Goal: Book appointment/travel/reservation

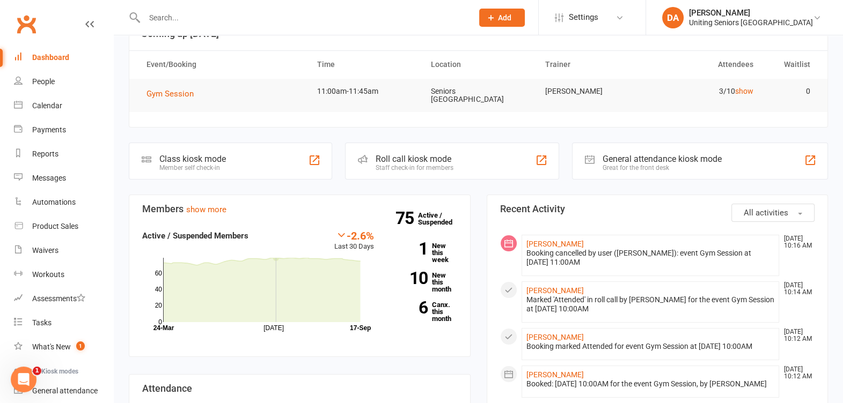
scroll to position [58, 0]
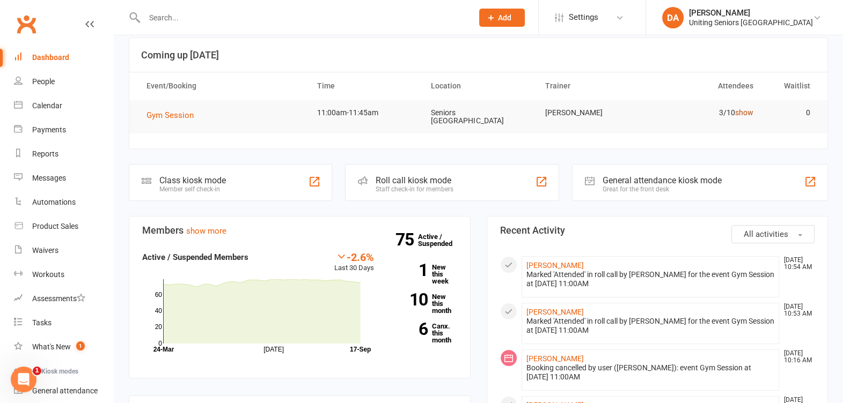
click at [741, 114] on link "show" at bounding box center [744, 112] width 18 height 9
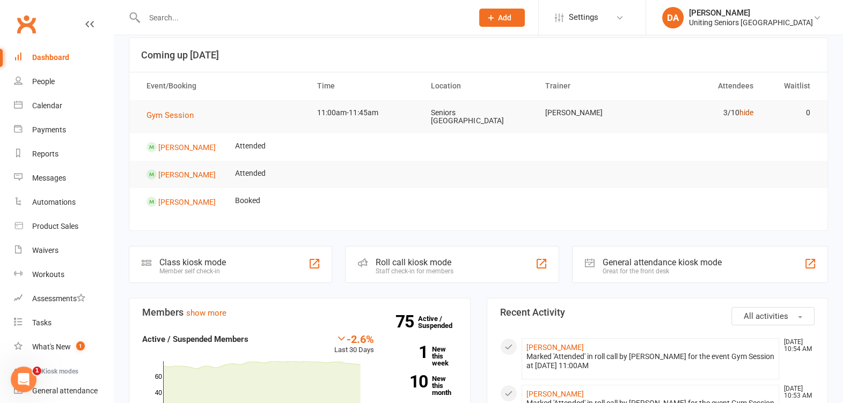
click at [741, 114] on link "hide" at bounding box center [746, 112] width 14 height 9
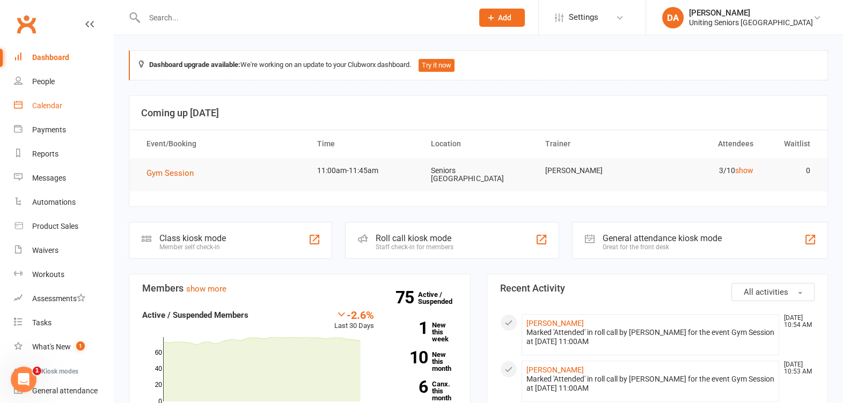
click at [46, 102] on div "Calendar" at bounding box center [47, 105] width 30 height 9
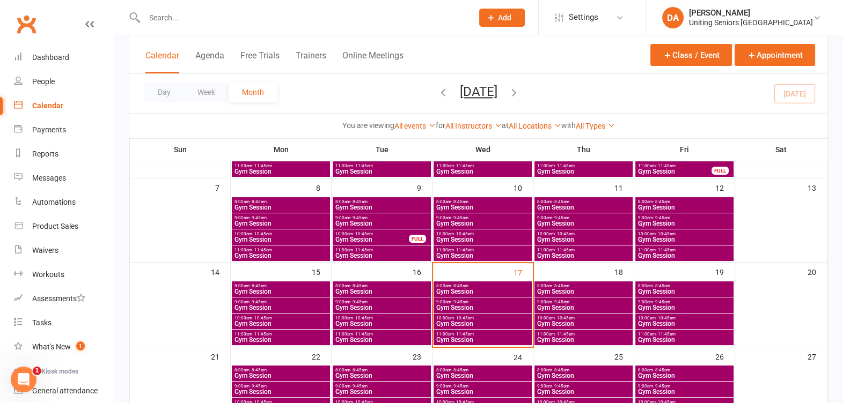
scroll to position [134, 0]
click at [461, 321] on span "Gym Session" at bounding box center [483, 324] width 94 height 6
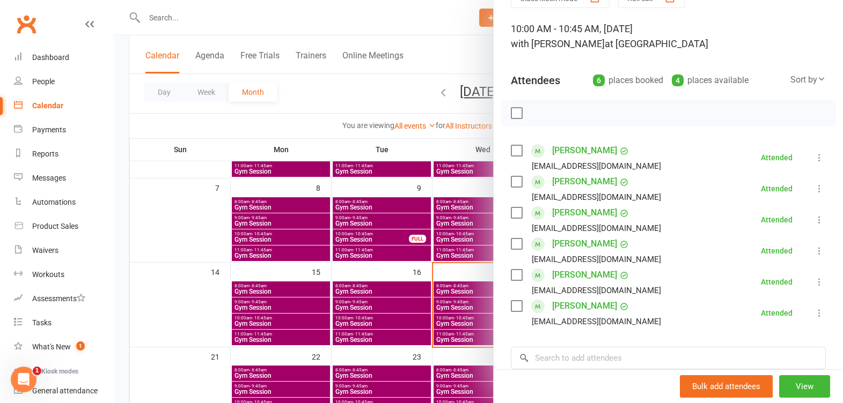
scroll to position [0, 0]
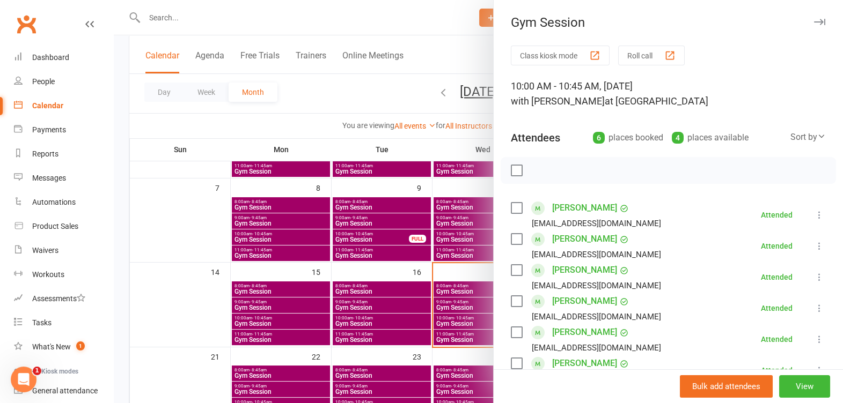
click at [813, 26] on button "button" at bounding box center [819, 22] width 13 height 13
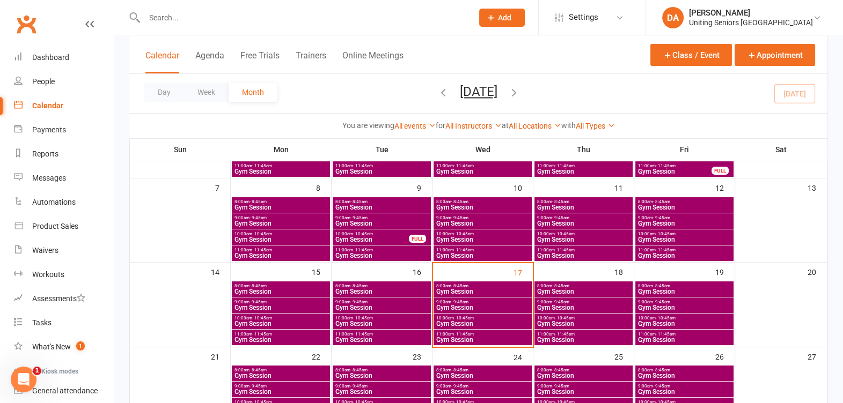
click at [500, 298] on div "9:00am - 9:45am Gym Session" at bounding box center [482, 306] width 98 height 16
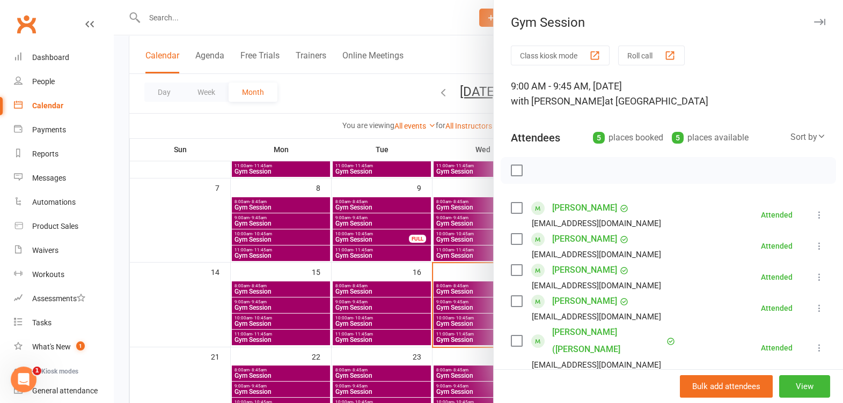
click at [814, 19] on icon "button" at bounding box center [819, 22] width 11 height 6
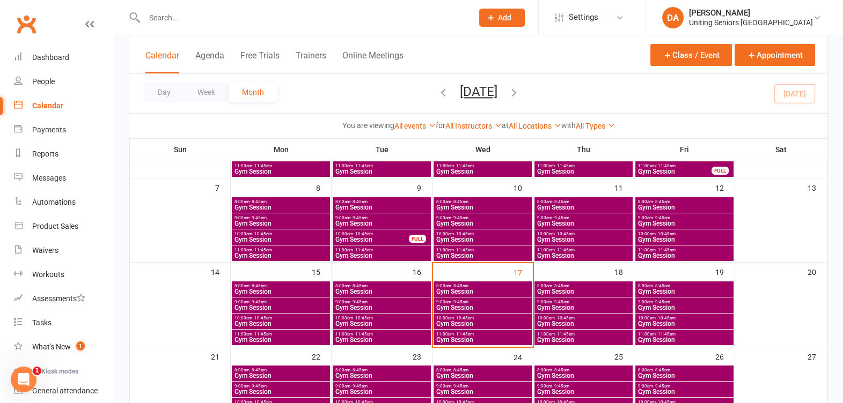
click at [589, 289] on span "Gym Session" at bounding box center [583, 292] width 94 height 6
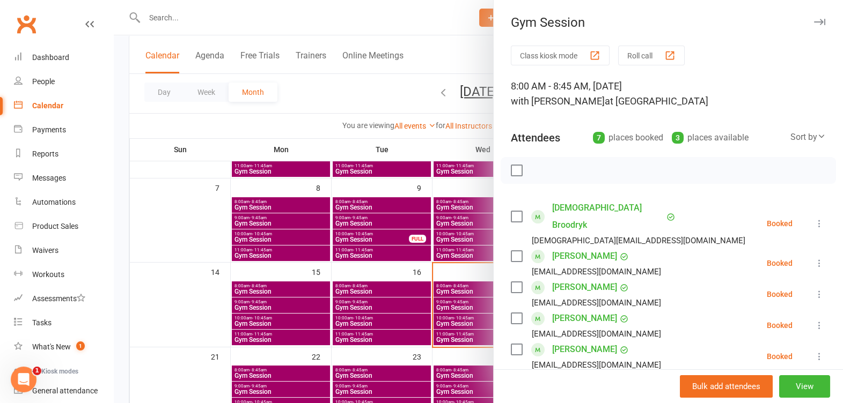
click at [814, 19] on icon "button" at bounding box center [819, 22] width 11 height 6
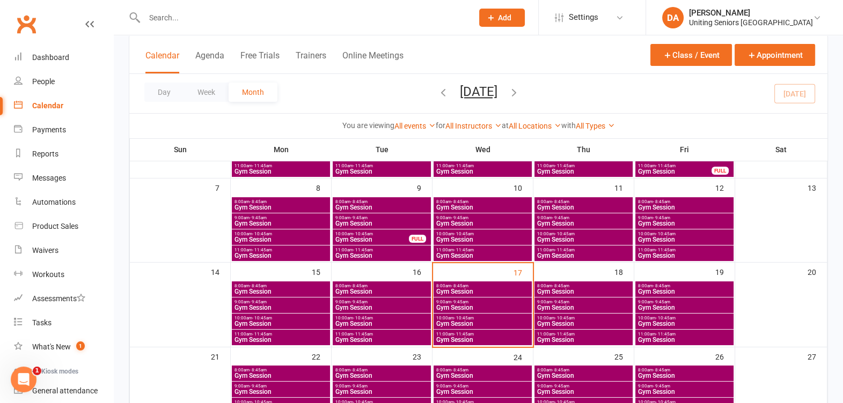
click at [603, 305] on span "Gym Session" at bounding box center [583, 308] width 94 height 6
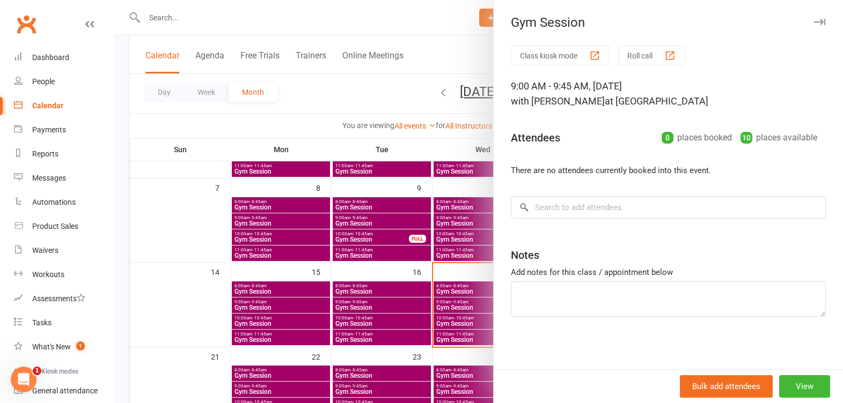
click at [813, 16] on button "button" at bounding box center [819, 22] width 13 height 13
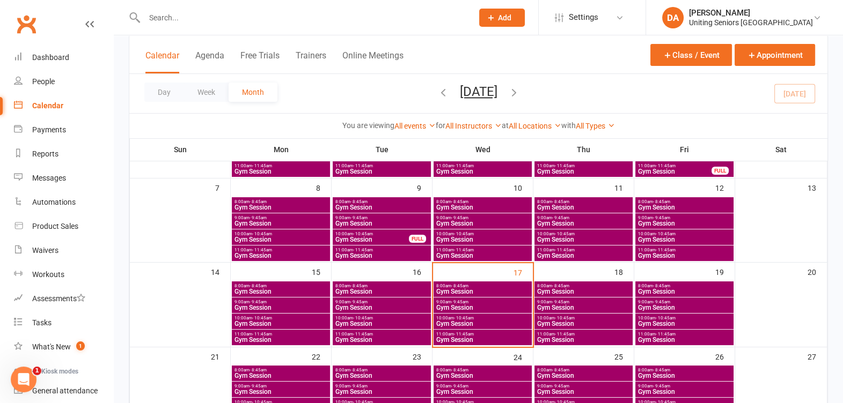
click at [579, 318] on span "10:00am - 10:45am" at bounding box center [583, 318] width 94 height 5
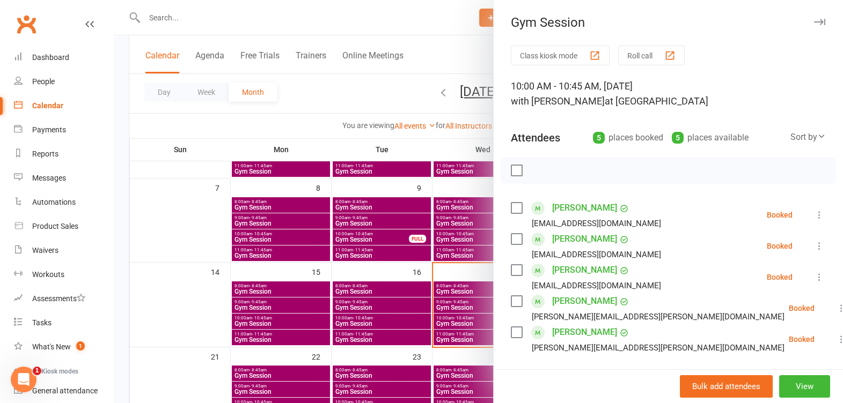
click at [814, 19] on icon "button" at bounding box center [819, 22] width 11 height 6
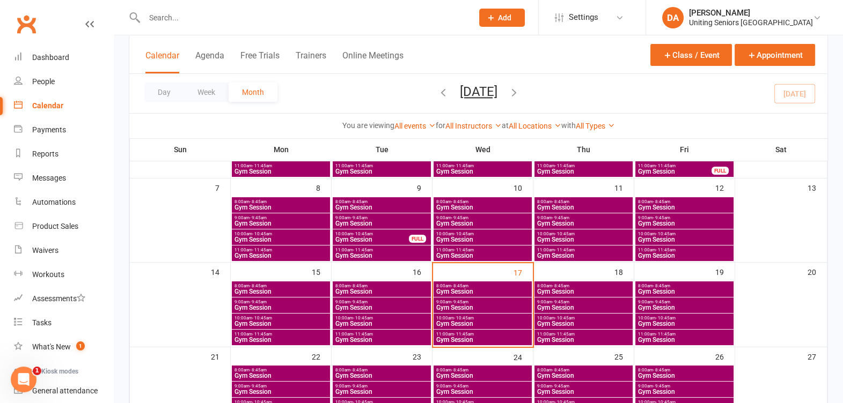
click at [574, 318] on span "10:00am - 10:45am" at bounding box center [583, 318] width 94 height 5
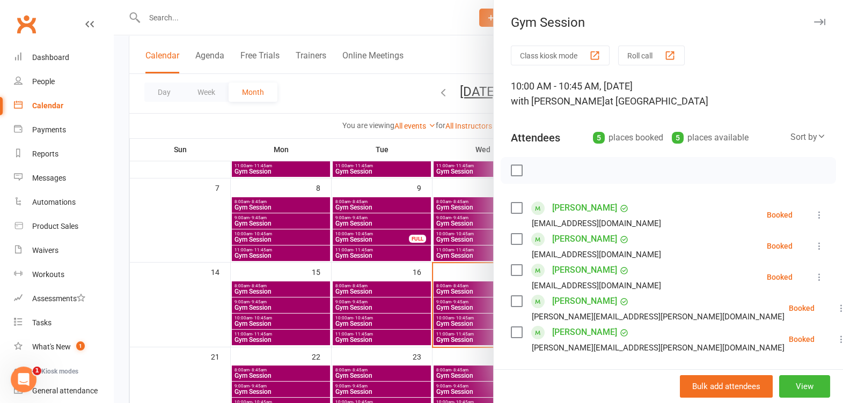
click at [814, 21] on icon "button" at bounding box center [819, 22] width 11 height 6
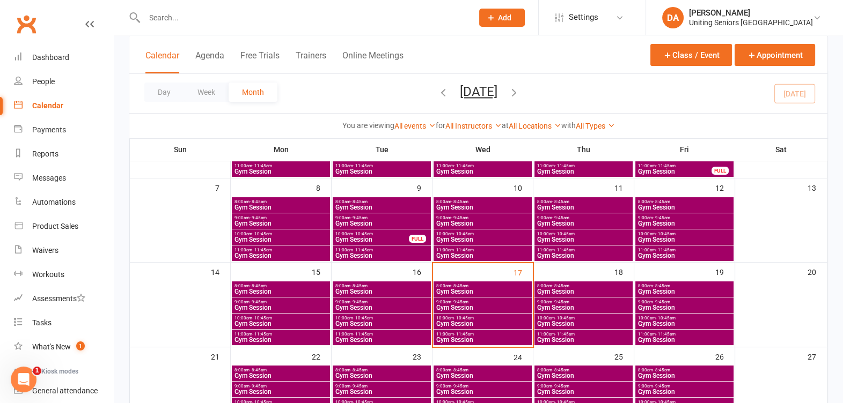
click at [552, 337] on span "Gym Session" at bounding box center [583, 340] width 94 height 6
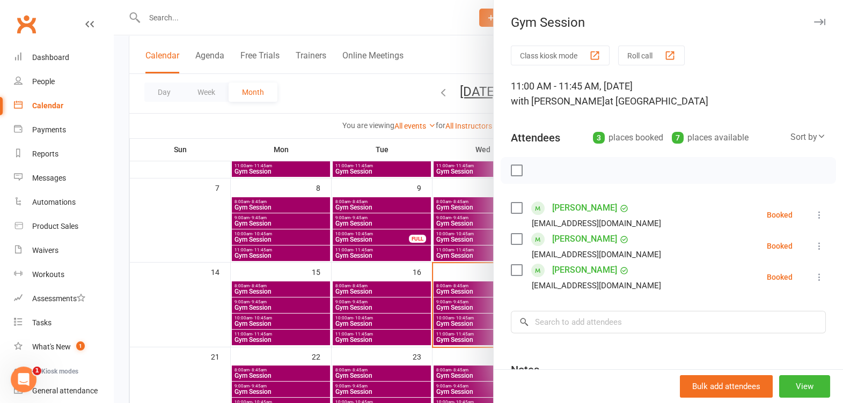
click at [814, 19] on icon "button" at bounding box center [819, 22] width 11 height 6
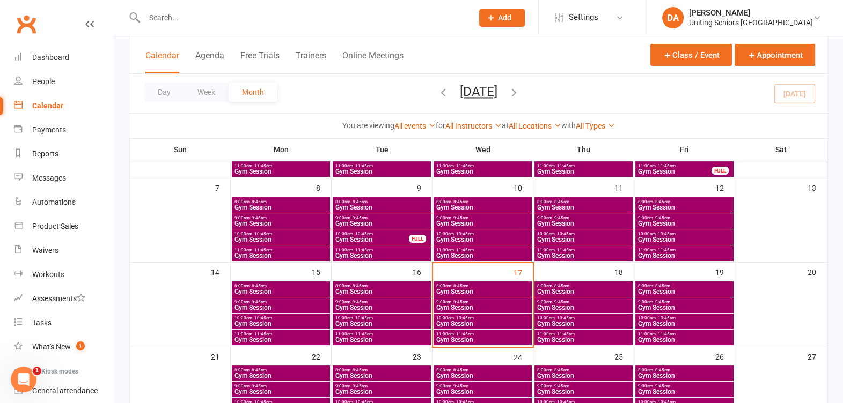
scroll to position [201, 0]
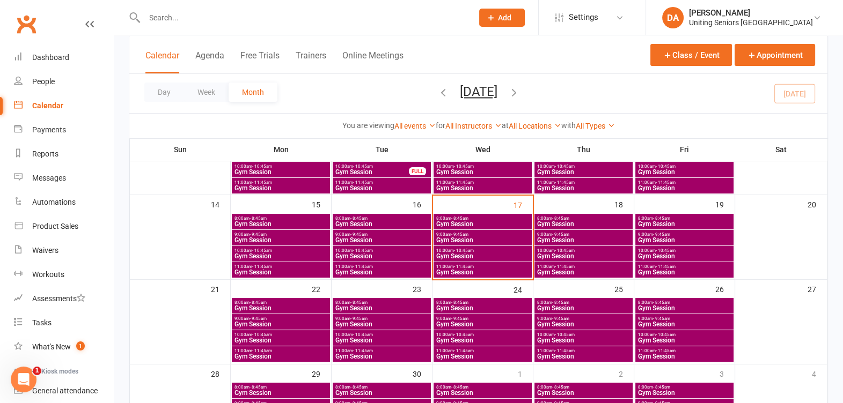
click at [464, 351] on span "- 11:45am" at bounding box center [464, 351] width 20 height 5
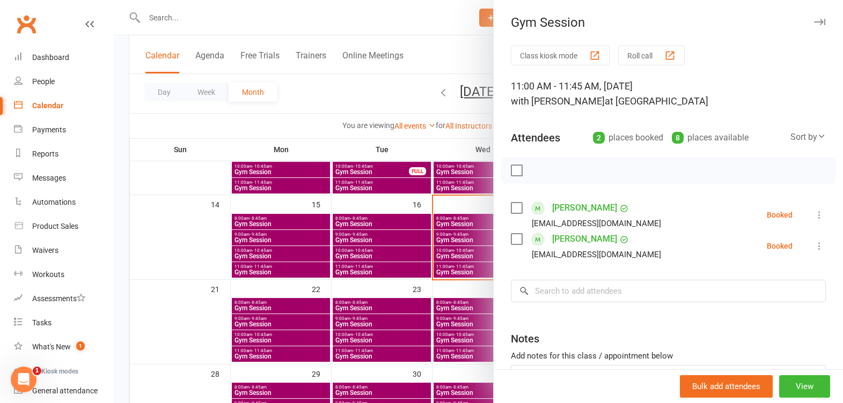
click at [814, 22] on icon "button" at bounding box center [819, 22] width 11 height 6
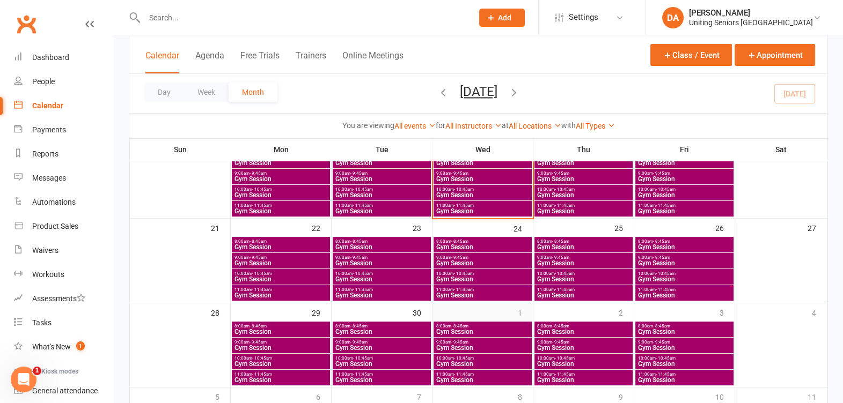
scroll to position [335, 0]
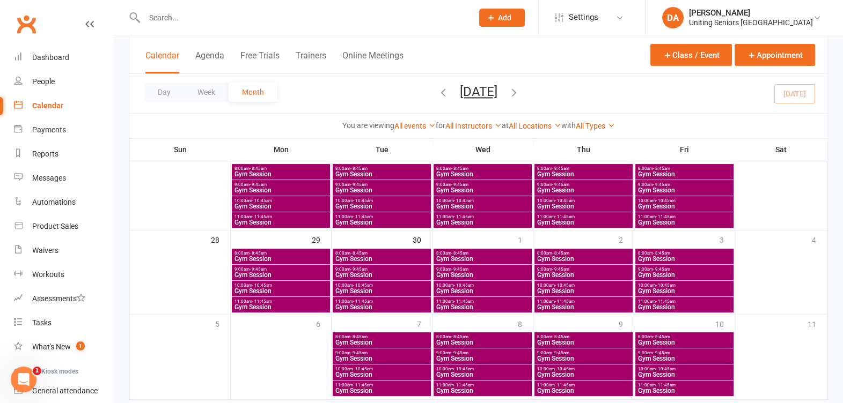
click at [466, 300] on span "- 11:45am" at bounding box center [464, 301] width 20 height 5
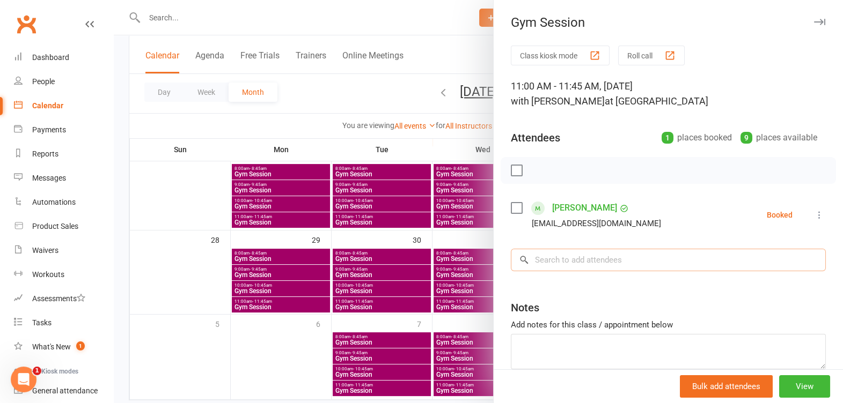
click at [579, 257] on input "search" at bounding box center [668, 260] width 315 height 23
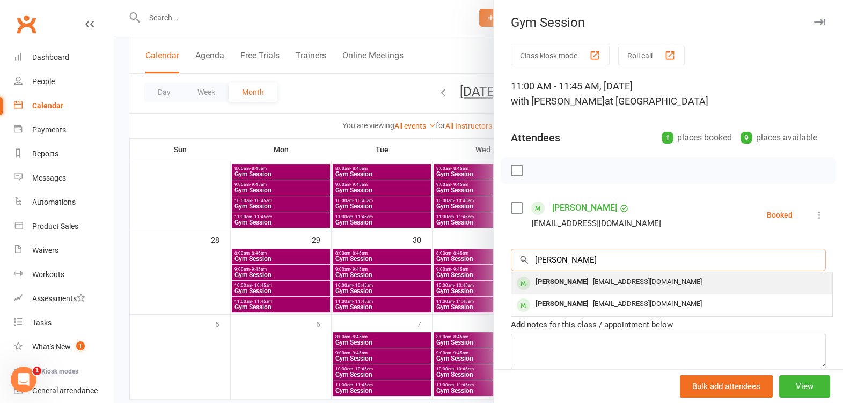
type input "helen sealy"
click at [577, 290] on div "Helen Sealy helensealy@hotmail.com" at bounding box center [671, 283] width 321 height 22
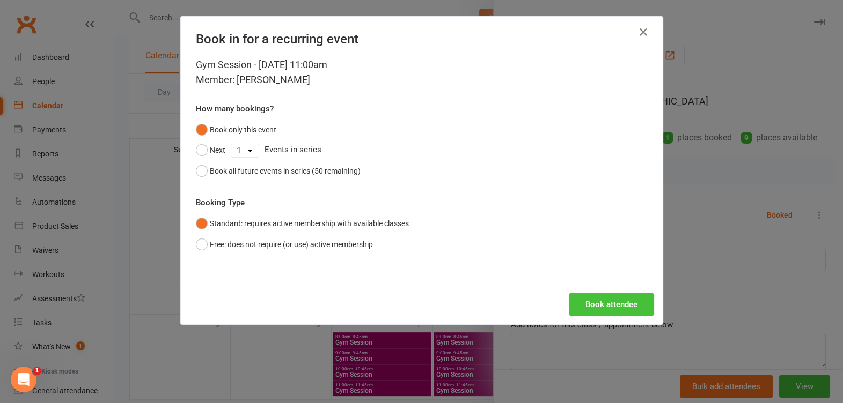
click at [593, 308] on button "Book attendee" at bounding box center [611, 304] width 85 height 23
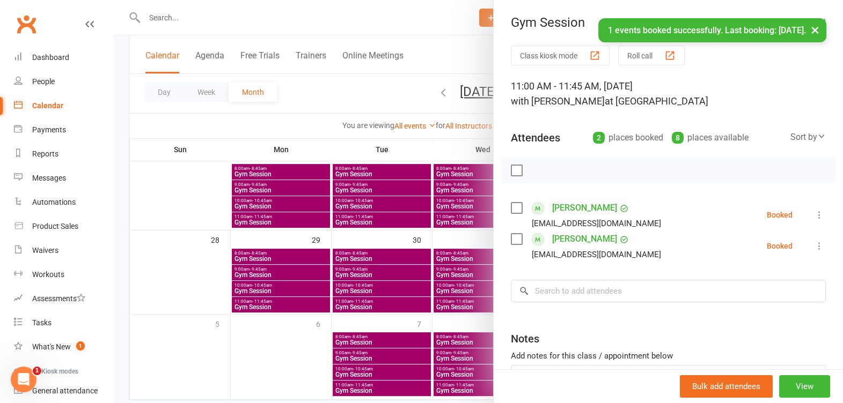
click at [813, 28] on button "×" at bounding box center [814, 29] width 19 height 23
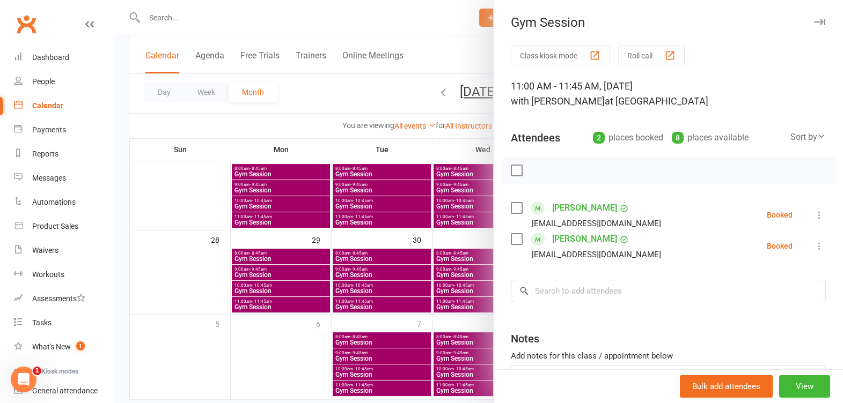
click at [814, 23] on icon "button" at bounding box center [819, 22] width 11 height 6
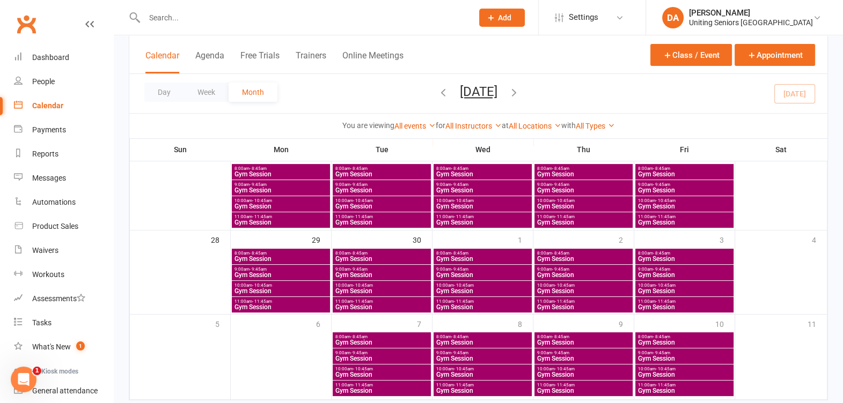
scroll to position [201, 0]
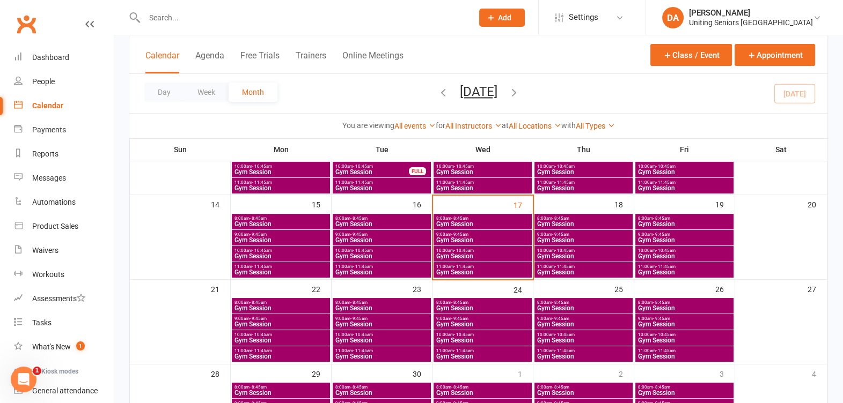
click at [471, 333] on span "- 10:45am" at bounding box center [464, 335] width 20 height 5
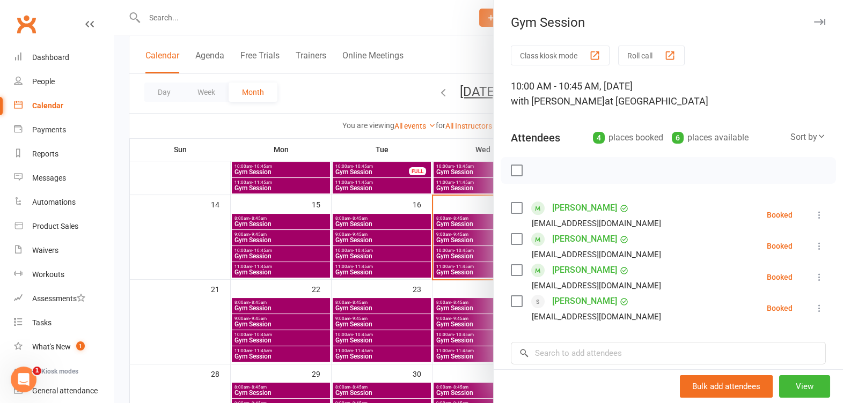
click at [814, 20] on icon "button" at bounding box center [819, 22] width 11 height 6
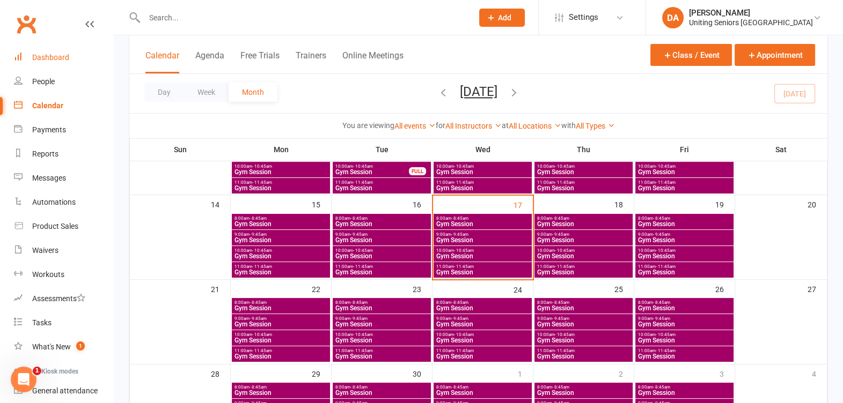
click at [62, 62] on div "Dashboard" at bounding box center [50, 57] width 37 height 9
